Goal: Task Accomplishment & Management: Manage account settings

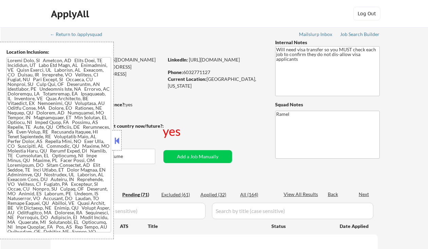
click at [116, 137] on button at bounding box center [116, 141] width 7 height 10
select select ""pending""
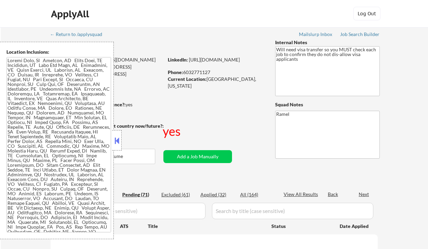
select select ""pending""
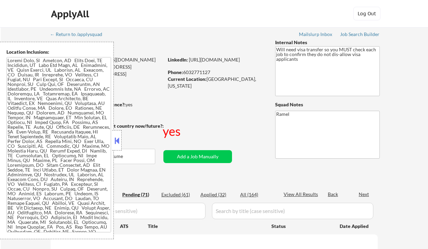
select select ""pending""
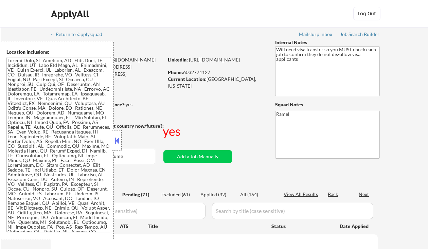
select select ""pending""
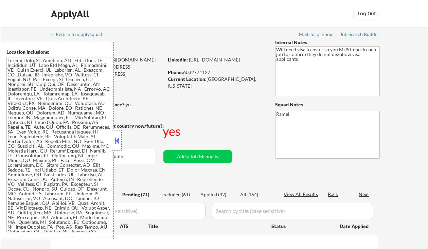
select select ""pending""
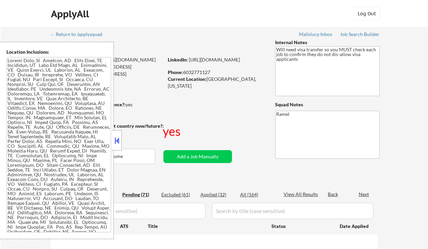
select select ""pending""
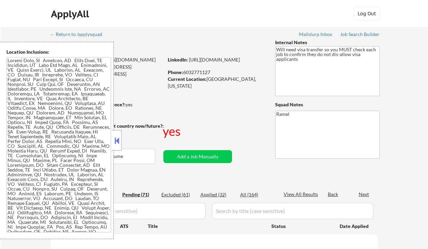
select select ""pending""
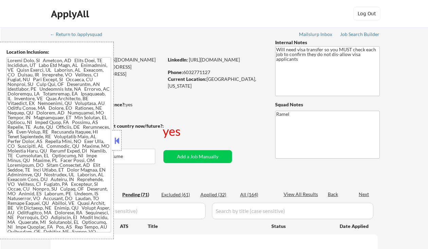
select select ""pending""
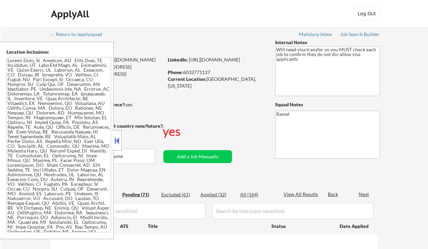
select select ""pending""
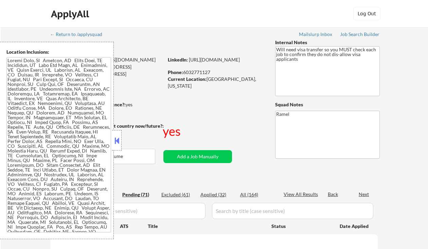
select select ""pending""
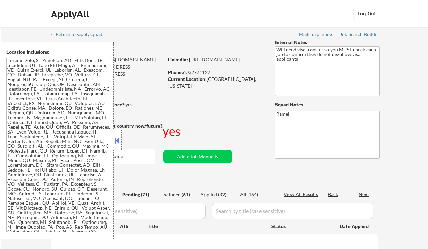
select select ""pending""
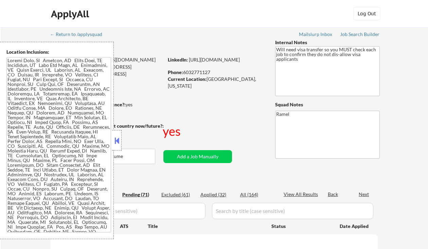
select select ""pending""
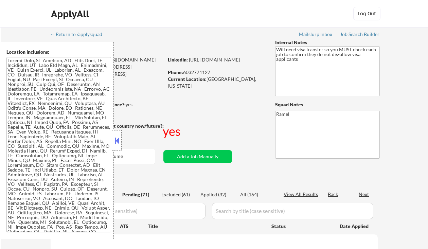
select select ""pending""
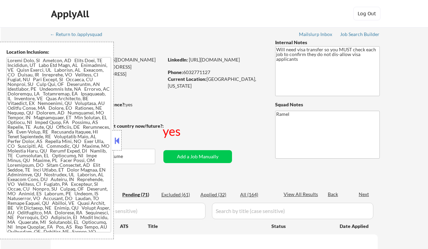
select select ""pending""
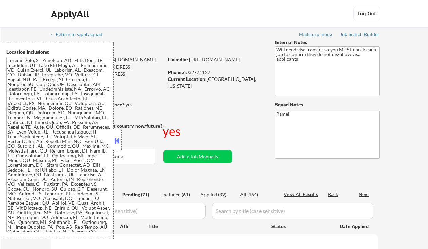
select select ""pending""
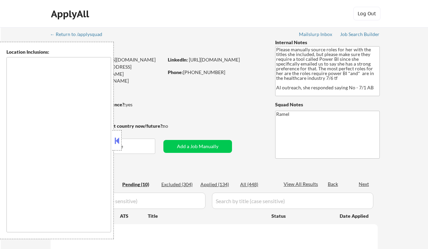
select select ""pending""
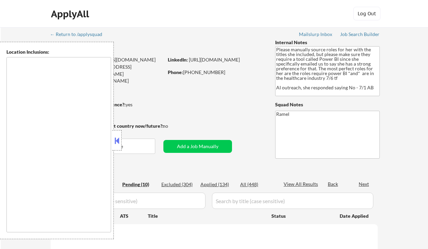
select select ""pending""
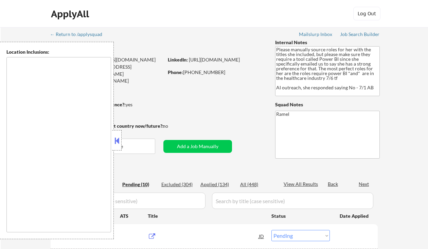
type textarea "Houston, TX Bellaire, TX West University Place, TX Southside Place, TX Hunters …"
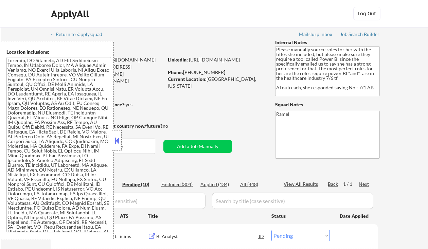
click at [8, 10] on div "ApplyAll Log In Sign Up Log Out" at bounding box center [214, 14] width 428 height 28
click at [6, 19] on div "ApplyAll Log In Sign Up Log Out" at bounding box center [214, 14] width 428 height 28
click at [118, 145] on button at bounding box center [116, 141] width 7 height 10
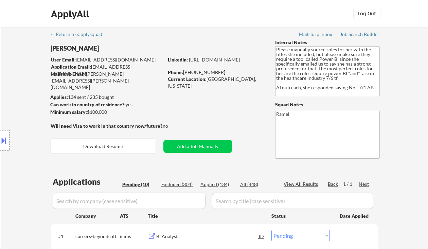
scroll to position [136, 0]
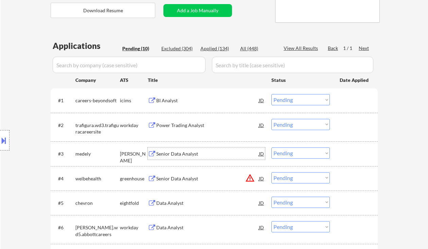
click at [180, 158] on div "Senior Data Analyst" at bounding box center [207, 153] width 103 height 12
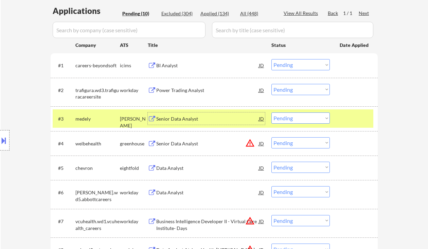
scroll to position [181, 0]
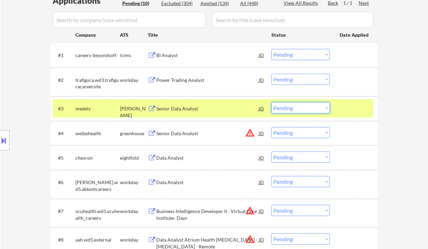
drag, startPoint x: 298, startPoint y: 106, endPoint x: 294, endPoint y: 112, distance: 7.3
click at [298, 106] on select "Choose an option... Pending Applied Excluded (Questions) Excluded (Expired) Exc…" at bounding box center [300, 107] width 58 height 11
click at [271, 102] on select "Choose an option... Pending Applied Excluded (Questions) Excluded (Expired) Exc…" at bounding box center [300, 107] width 58 height 11
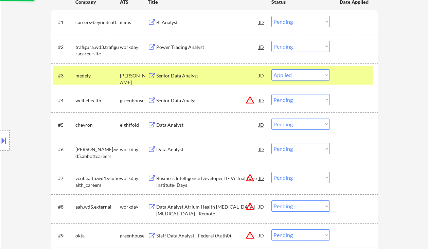
scroll to position [226, 0]
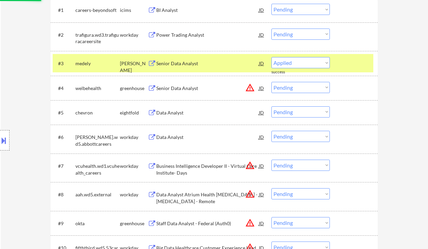
select select ""pending""
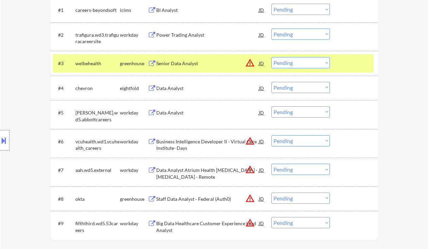
drag, startPoint x: 13, startPoint y: 36, endPoint x: 23, endPoint y: 30, distance: 11.3
click at [13, 36] on div "← Return to /applysquad Mailslurp Inbox Job Search Builder Sarah Krusleski User…" at bounding box center [214, 35] width 427 height 468
click at [18, 97] on div "Location Inclusions:" at bounding box center [61, 140] width 122 height 197
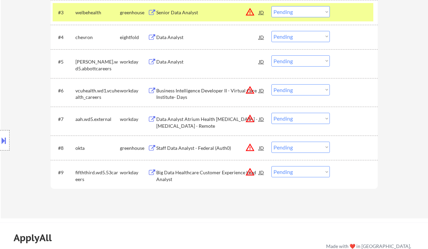
scroll to position [272, 0]
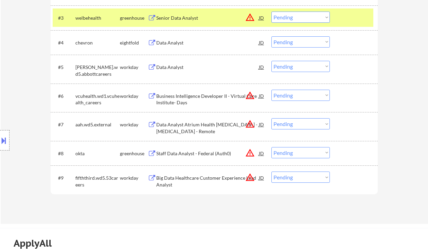
click at [172, 67] on div "Data Analyst" at bounding box center [207, 67] width 103 height 7
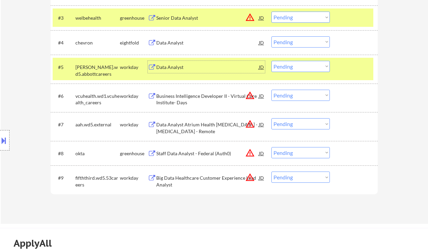
click at [298, 63] on select "Choose an option... Pending Applied Excluded (Questions) Excluded (Expired) Exc…" at bounding box center [300, 66] width 58 height 11
click at [271, 61] on select "Choose an option... Pending Applied Excluded (Questions) Excluded (Expired) Exc…" at bounding box center [300, 66] width 58 height 11
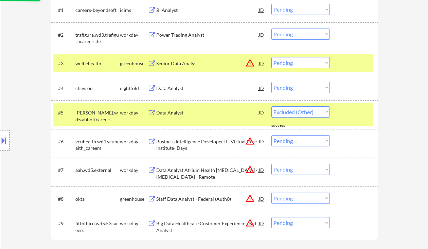
scroll to position [181, 0]
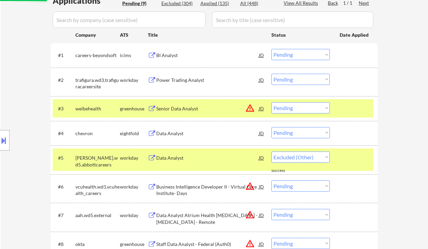
select select ""pending""
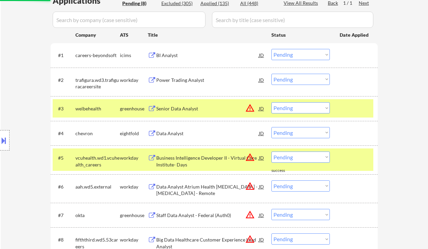
click at [169, 55] on div "BI Analyst" at bounding box center [207, 55] width 103 height 7
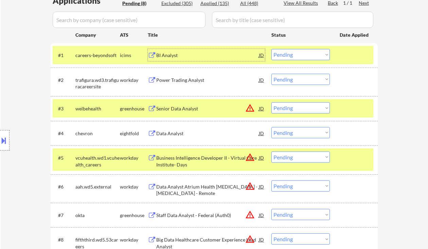
drag, startPoint x: 292, startPoint y: 59, endPoint x: 296, endPoint y: 59, distance: 3.8
click at [292, 59] on select "Choose an option... Pending Applied Excluded (Questions) Excluded (Expired) Exc…" at bounding box center [300, 54] width 58 height 11
click at [271, 49] on select "Choose an option... Pending Applied Excluded (Questions) Excluded (Expired) Exc…" at bounding box center [300, 54] width 58 height 11
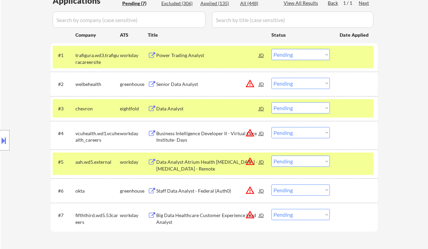
scroll to position [136, 0]
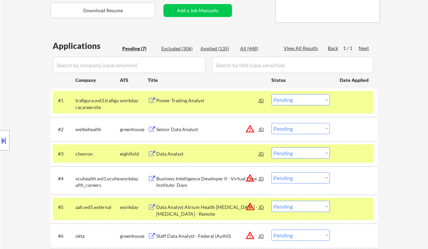
click at [197, 99] on div "Power Trading Analyst" at bounding box center [207, 100] width 103 height 7
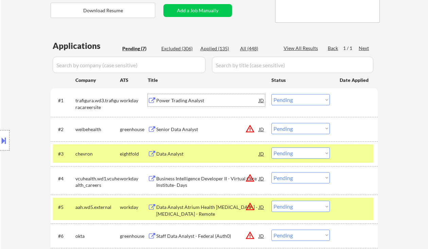
drag, startPoint x: 297, startPoint y: 95, endPoint x: 303, endPoint y: 105, distance: 12.2
click at [297, 95] on select "Choose an option... Pending Applied Excluded (Questions) Excluded (Expired) Exc…" at bounding box center [300, 99] width 58 height 11
click at [271, 94] on select "Choose an option... Pending Applied Excluded (Questions) Excluded (Expired) Exc…" at bounding box center [300, 99] width 58 height 11
click at [191, 131] on div "Senior Data Analyst" at bounding box center [207, 129] width 103 height 7
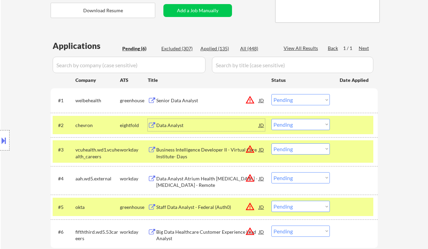
click at [298, 97] on select "Choose an option... Pending Applied Excluded (Questions) Excluded (Expired) Exc…" at bounding box center [300, 99] width 58 height 11
click at [271, 94] on select "Choose an option... Pending Applied Excluded (Questions) Excluded (Expired) Exc…" at bounding box center [300, 99] width 58 height 11
click at [175, 126] on div "Data Analyst" at bounding box center [207, 125] width 103 height 7
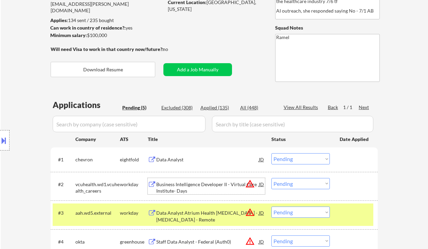
scroll to position [45, 0]
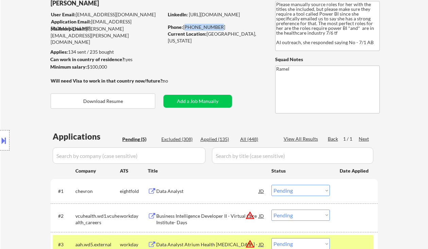
drag, startPoint x: 214, startPoint y: 28, endPoint x: 184, endPoint y: 27, distance: 30.2
click at [184, 27] on div "Phone: 281-734-5082" at bounding box center [216, 27] width 96 height 7
copy div "281-734-5082"
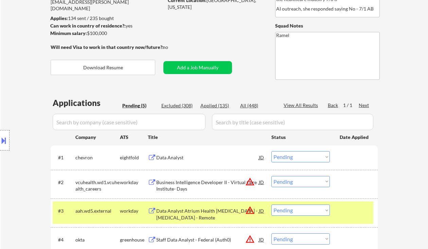
scroll to position [90, 0]
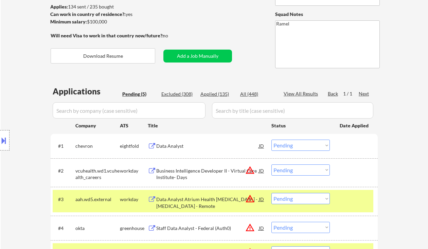
drag, startPoint x: 311, startPoint y: 144, endPoint x: 316, endPoint y: 150, distance: 8.2
click at [311, 144] on select "Choose an option... Pending Applied Excluded (Questions) Excluded (Expired) Exc…" at bounding box center [300, 145] width 58 height 11
click at [271, 140] on select "Choose an option... Pending Applied Excluded (Questions) Excluded (Expired) Exc…" at bounding box center [300, 145] width 58 height 11
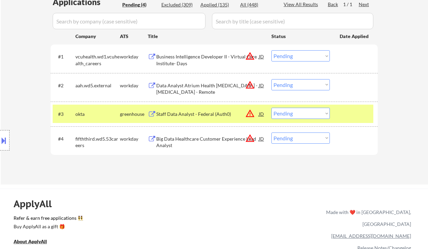
scroll to position [181, 0]
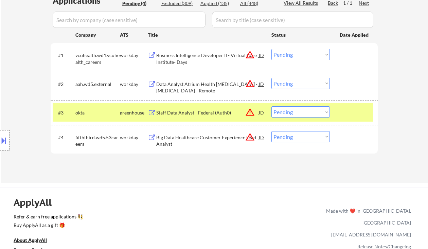
click at [196, 61] on div "Business Intelligence Developer II - Virtual Care Institute- Days" at bounding box center [207, 58] width 103 height 13
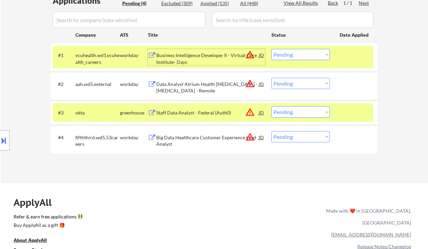
click at [305, 52] on select "Choose an option... Pending Applied Excluded (Questions) Excluded (Expired) Exc…" at bounding box center [300, 54] width 58 height 11
click at [271, 49] on select "Choose an option... Pending Applied Excluded (Questions) Excluded (Expired) Exc…" at bounding box center [300, 54] width 58 height 11
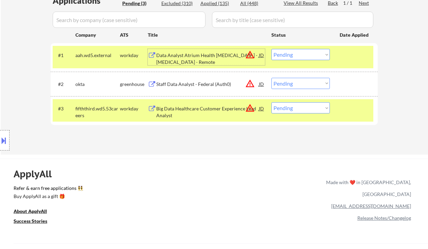
click at [209, 56] on div "Data Analyst Atrium Health Perioperative - Endoscopy - Remote" at bounding box center [207, 58] width 103 height 13
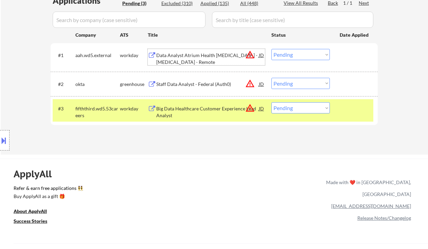
drag, startPoint x: 302, startPoint y: 56, endPoint x: 304, endPoint y: 59, distance: 3.7
click at [302, 56] on select "Choose an option... Pending Applied Excluded (Questions) Excluded (Expired) Exc…" at bounding box center [300, 54] width 58 height 11
click at [271, 49] on select "Choose an option... Pending Applied Excluded (Questions) Excluded (Expired) Exc…" at bounding box center [300, 54] width 58 height 11
click at [202, 86] on div "Staff Data Analyst - Federal (Auth0)" at bounding box center [207, 84] width 103 height 7
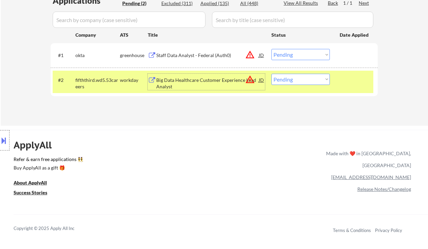
click at [299, 56] on select "Choose an option... Pending Applied Excluded (Questions) Excluded (Expired) Exc…" at bounding box center [300, 54] width 58 height 11
click at [271, 49] on select "Choose an option... Pending Applied Excluded (Questions) Excluded (Expired) Exc…" at bounding box center [300, 54] width 58 height 11
click at [184, 80] on div "Big Data Healthcare Customer Experience Lead Analyst" at bounding box center [207, 83] width 103 height 13
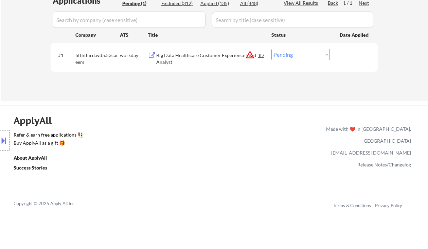
click at [299, 57] on select "Choose an option... Pending Applied Excluded (Questions) Excluded (Expired) Exc…" at bounding box center [300, 54] width 58 height 11
select select ""excluded__location_""
click at [271, 49] on select "Choose an option... Pending Applied Excluded (Questions) Excluded (Expired) Exc…" at bounding box center [300, 54] width 58 height 11
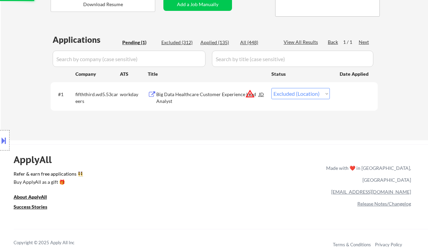
scroll to position [136, 0]
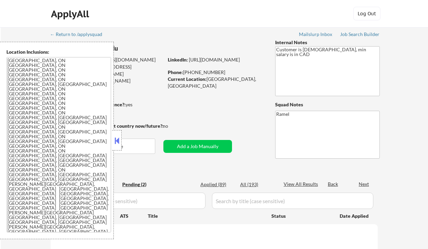
select select ""pending""
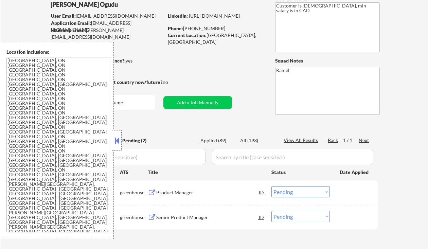
scroll to position [45, 0]
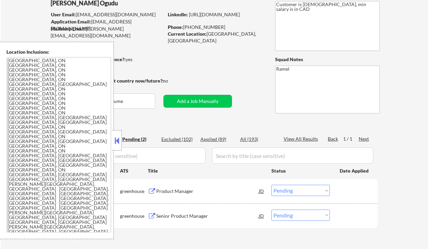
click at [116, 141] on button at bounding box center [116, 141] width 7 height 10
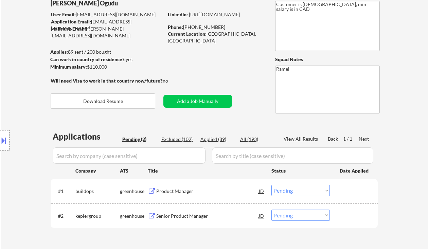
click at [18, 94] on div "Location Inclusions: Toronto, ON Etobicoke, ON Scarborough, ON North York, ON E…" at bounding box center [61, 140] width 122 height 197
click at [176, 191] on div "Product Manager" at bounding box center [207, 191] width 103 height 7
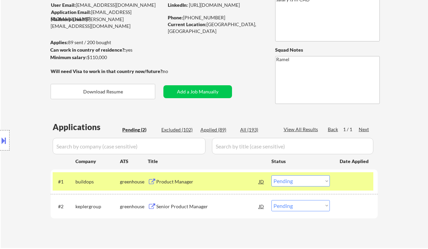
scroll to position [90, 0]
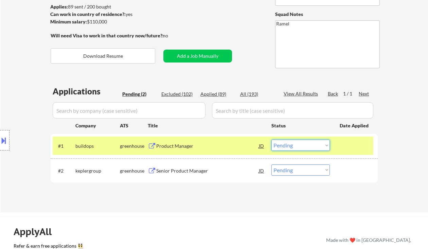
drag, startPoint x: 290, startPoint y: 145, endPoint x: 292, endPoint y: 150, distance: 5.5
click at [290, 145] on select "Choose an option... Pending Applied Excluded (Questions) Excluded (Expired) Exc…" at bounding box center [300, 145] width 58 height 11
click at [271, 140] on select "Choose an option... Pending Applied Excluded (Questions) Excluded (Expired) Exc…" at bounding box center [300, 145] width 58 height 11
click at [182, 167] on div "Senior Product Manager" at bounding box center [207, 170] width 103 height 7
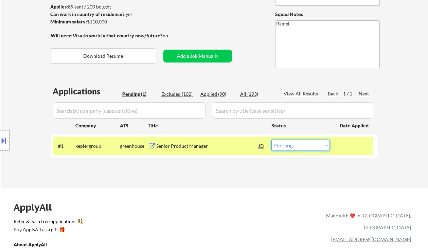
click at [295, 149] on select "Choose an option... Pending Applied Excluded (Questions) Excluded (Expired) Exc…" at bounding box center [300, 145] width 58 height 11
select select ""applied""
click at [271, 140] on select "Choose an option... Pending Applied Excluded (Questions) Excluded (Expired) Exc…" at bounding box center [300, 145] width 58 height 11
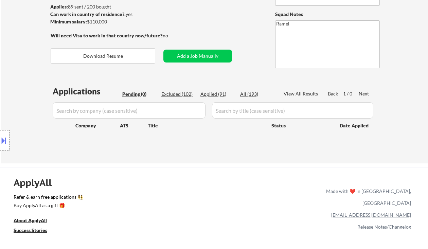
click at [13, 75] on div "Location Inclusions: Toronto, ON Etobicoke, ON Scarborough, ON North York, ON E…" at bounding box center [61, 140] width 122 height 197
drag, startPoint x: 15, startPoint y: 58, endPoint x: 41, endPoint y: 32, distance: 37.2
click at [15, 58] on div "Location Inclusions: Toronto, ON Etobicoke, ON Scarborough, ON North York, ON E…" at bounding box center [61, 140] width 122 height 197
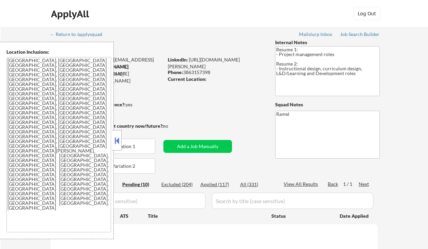
select select ""pending""
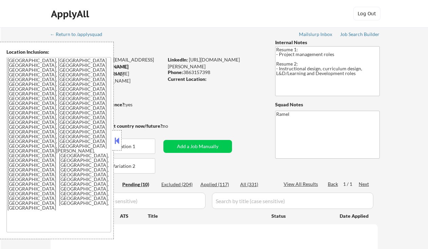
select select ""pending""
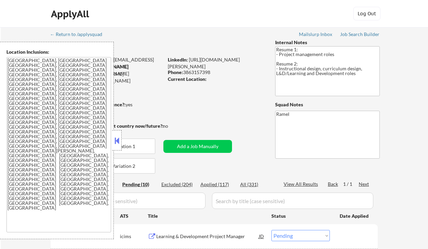
click at [117, 140] on button at bounding box center [116, 141] width 7 height 10
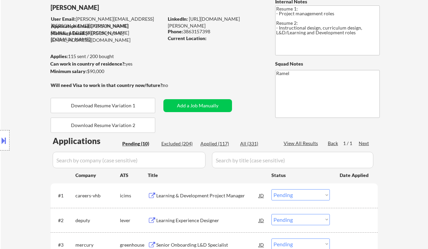
scroll to position [90, 0]
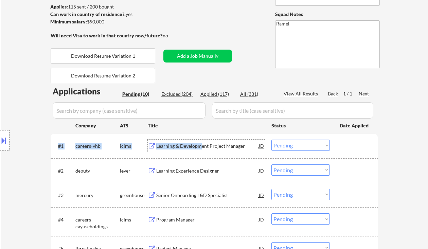
drag, startPoint x: 201, startPoint y: 147, endPoint x: 200, endPoint y: 157, distance: 9.9
click at [200, 157] on div "#1 careers-vhb icims Learning & Development Project Manager JD Choose an option…" at bounding box center [214, 146] width 327 height 24
click at [181, 171] on div "Learning Experience Designer" at bounding box center [207, 170] width 103 height 7
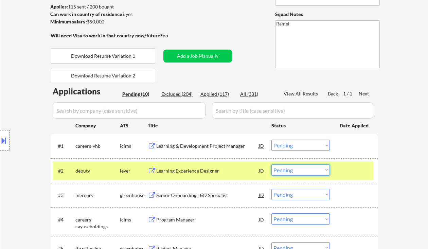
drag, startPoint x: 299, startPoint y: 171, endPoint x: 298, endPoint y: 174, distance: 3.5
click at [299, 171] on select "Choose an option... Pending Applied Excluded (Questions) Excluded (Expired) Exc…" at bounding box center [300, 169] width 58 height 11
click at [271, 164] on select "Choose an option... Pending Applied Excluded (Questions) Excluded (Expired) Exc…" at bounding box center [300, 169] width 58 height 11
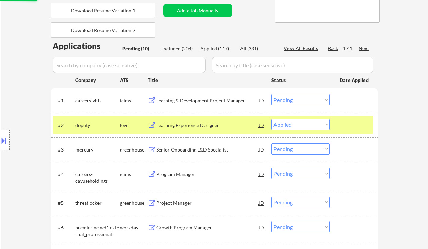
click at [176, 148] on div "Senior Onboarding L&D Specialist" at bounding box center [207, 149] width 103 height 7
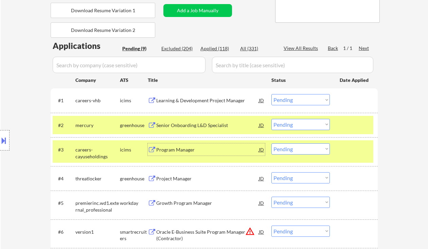
click at [293, 124] on select "Choose an option... Pending Applied Excluded (Questions) Excluded (Expired) Exc…" at bounding box center [300, 124] width 58 height 11
click at [271, 119] on select "Choose an option... Pending Applied Excluded (Questions) Excluded (Expired) Exc…" at bounding box center [300, 124] width 58 height 11
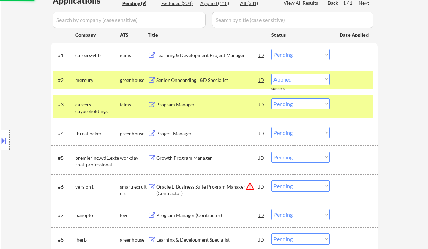
click at [190, 136] on div "Project Manager" at bounding box center [207, 133] width 103 height 7
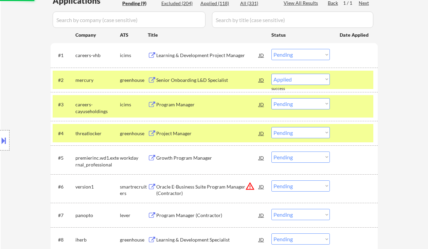
select select ""pending""
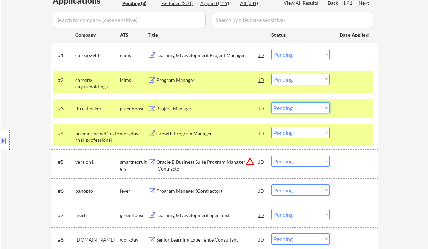
drag, startPoint x: 294, startPoint y: 104, endPoint x: 297, endPoint y: 112, distance: 9.1
click at [294, 104] on select "Choose an option... Pending Applied Excluded (Questions) Excluded (Expired) Exc…" at bounding box center [300, 107] width 58 height 11
click at [271, 102] on select "Choose an option... Pending Applied Excluded (Questions) Excluded (Expired) Exc…" at bounding box center [300, 107] width 58 height 11
click at [184, 133] on div "Growth Program Manager" at bounding box center [207, 133] width 103 height 7
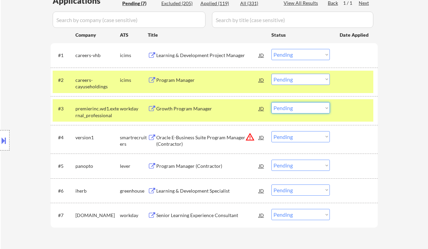
drag, startPoint x: 294, startPoint y: 107, endPoint x: 300, endPoint y: 113, distance: 7.9
click at [294, 107] on select "Choose an option... Pending Applied Excluded (Questions) Excluded (Expired) Exc…" at bounding box center [300, 107] width 58 height 11
click at [271, 102] on select "Choose an option... Pending Applied Excluded (Questions) Excluded (Expired) Exc…" at bounding box center [300, 107] width 58 height 11
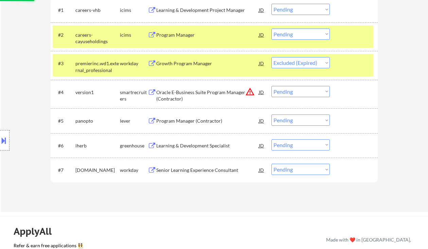
click at [189, 126] on div "Program Manager (Contractor)" at bounding box center [207, 120] width 103 height 12
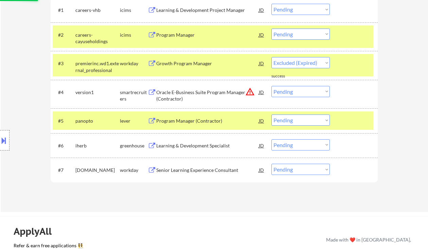
select select ""pending""
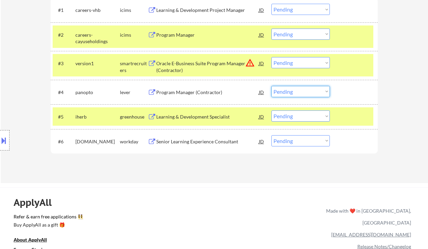
click at [293, 89] on select "Choose an option... Pending Applied Excluded (Questions) Excluded (Expired) Exc…" at bounding box center [300, 91] width 58 height 11
click at [271, 86] on select "Choose an option... Pending Applied Excluded (Questions) Excluded (Expired) Exc…" at bounding box center [300, 91] width 58 height 11
click at [207, 115] on div "Learning & Development Specialist" at bounding box center [207, 116] width 103 height 7
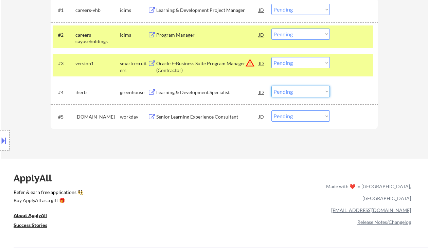
drag, startPoint x: 286, startPoint y: 89, endPoint x: 289, endPoint y: 96, distance: 8.3
click at [286, 89] on select "Choose an option... Pending Applied Excluded (Questions) Excluded (Expired) Exc…" at bounding box center [300, 91] width 58 height 11
click at [271, 86] on select "Choose an option... Pending Applied Excluded (Questions) Excluded (Expired) Exc…" at bounding box center [300, 91] width 58 height 11
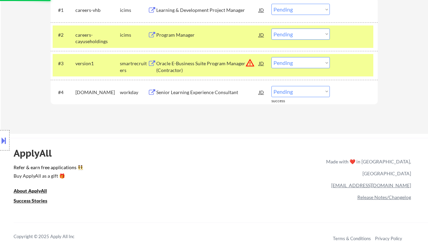
click at [190, 92] on div "Senior Learning Experience Consultant" at bounding box center [207, 92] width 103 height 7
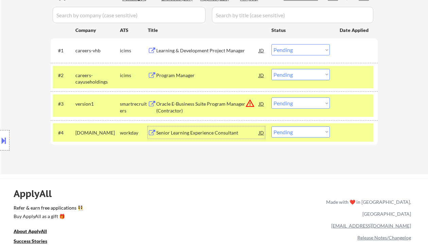
scroll to position [181, 0]
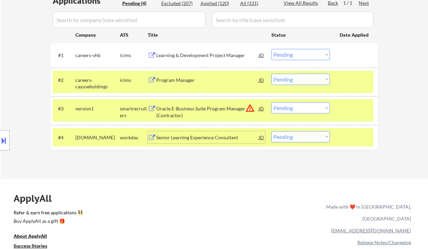
drag, startPoint x: 296, startPoint y: 138, endPoint x: 296, endPoint y: 142, distance: 4.1
click at [296, 138] on select "Choose an option... Pending Applied Excluded (Questions) Excluded (Expired) Exc…" at bounding box center [300, 136] width 58 height 11
select select ""applied""
click at [271, 131] on select "Choose an option... Pending Applied Excluded (Questions) Excluded (Expired) Exc…" at bounding box center [300, 136] width 58 height 11
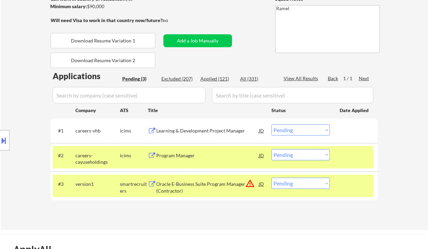
scroll to position [90, 0]
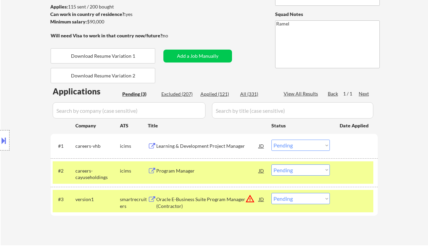
click at [203, 146] on div "Learning & Development Project Manager" at bounding box center [207, 146] width 103 height 7
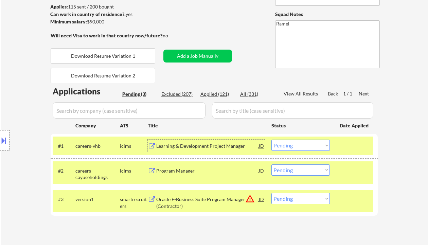
click at [304, 144] on select "Choose an option... Pending Applied Excluded (Questions) Excluded (Expired) Exc…" at bounding box center [300, 145] width 58 height 11
click at [271, 140] on select "Choose an option... Pending Applied Excluded (Questions) Excluded (Expired) Exc…" at bounding box center [300, 145] width 58 height 11
select select ""pending""
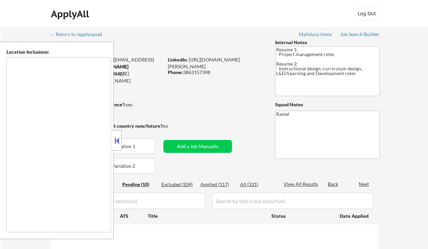
select select ""pending""
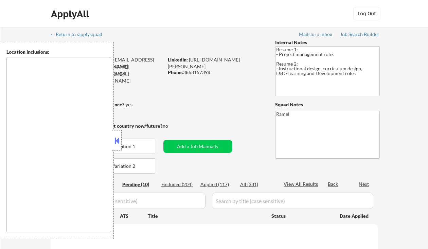
select select ""pending""
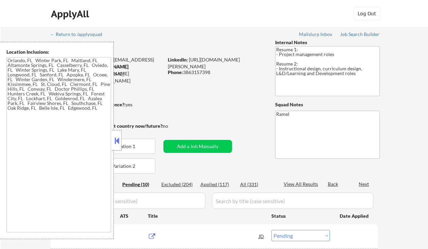
type textarea "[GEOGRAPHIC_DATA], [GEOGRAPHIC_DATA] [GEOGRAPHIC_DATA], [GEOGRAPHIC_DATA] [GEOG…"
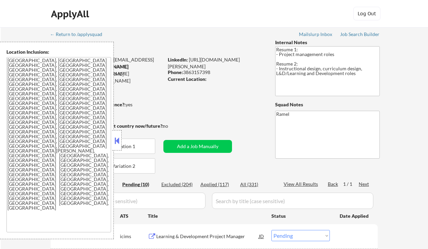
click at [116, 140] on button at bounding box center [116, 141] width 7 height 10
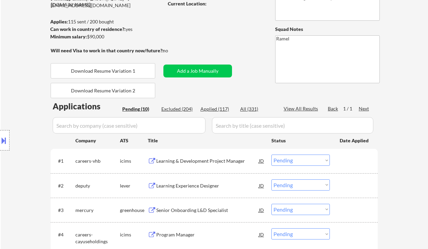
scroll to position [90, 0]
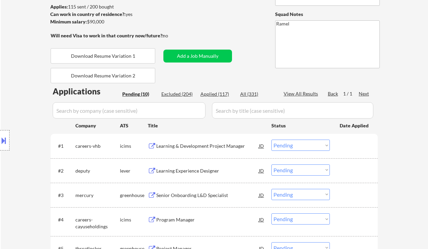
click at [219, 93] on div "Applied (117)" at bounding box center [217, 94] width 34 height 7
select select ""applied""
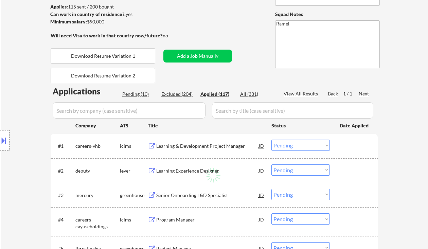
select select ""applied""
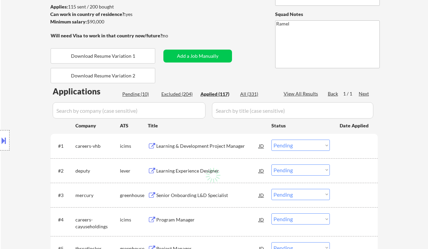
select select ""applied""
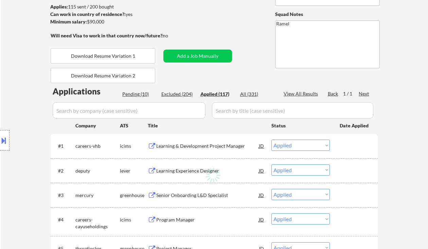
select select ""applied""
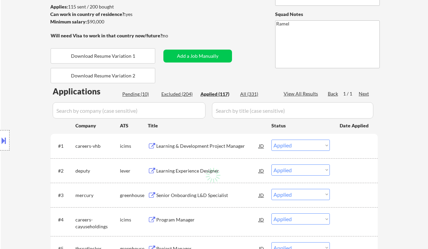
select select ""applied""
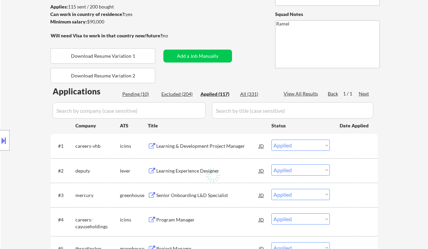
select select ""applied""
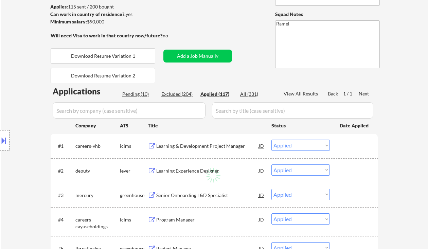
select select ""applied""
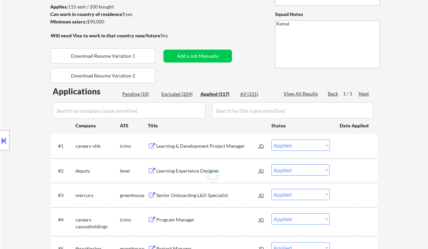
select select ""applied""
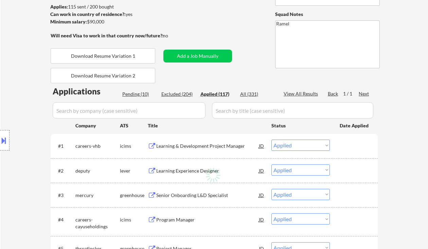
select select ""applied""
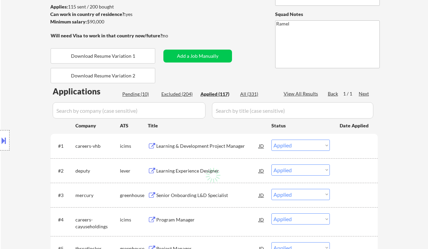
select select ""applied""
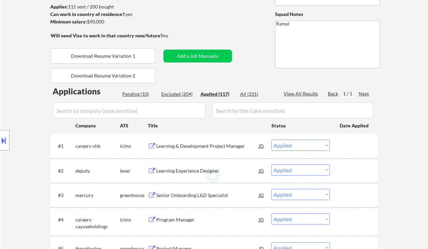
select select ""applied""
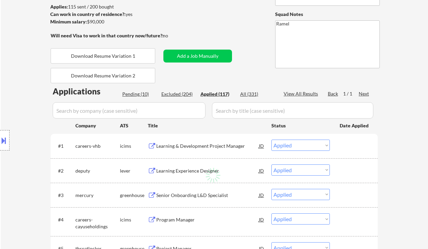
select select ""applied""
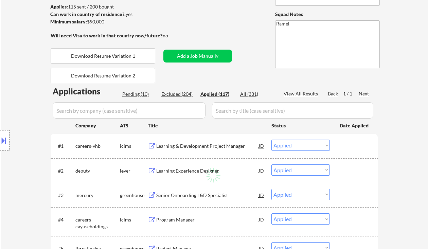
select select ""applied""
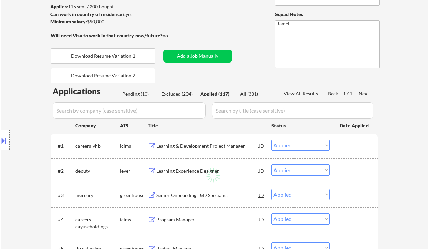
select select ""applied""
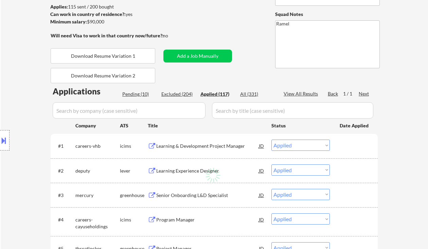
select select ""applied""
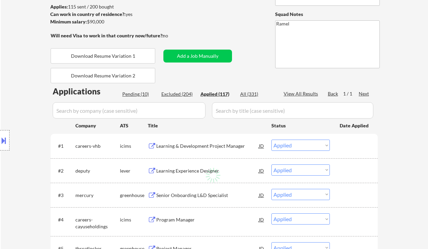
select select ""applied""
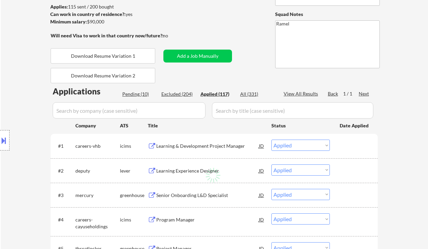
select select ""applied""
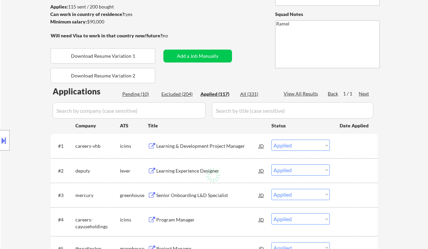
select select ""applied""
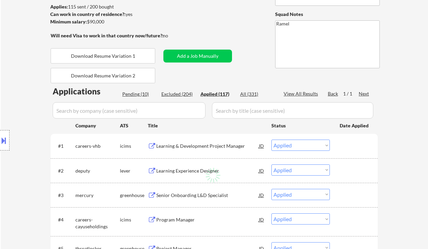
select select ""applied""
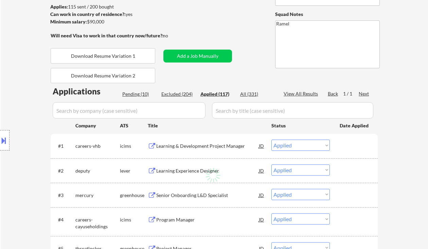
select select ""applied""
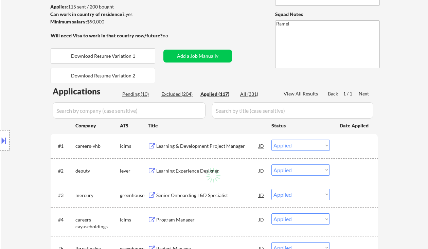
select select ""applied""
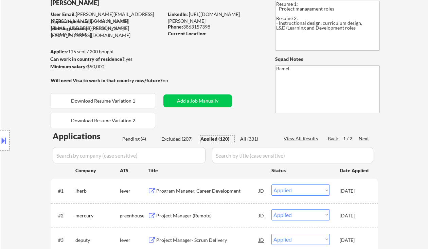
scroll to position [45, 0]
click at [195, 27] on div "Phone: [PHONE_NUMBER]" at bounding box center [216, 27] width 96 height 7
copy div "3863157398"
